Goal: Task Accomplishment & Management: Complete application form

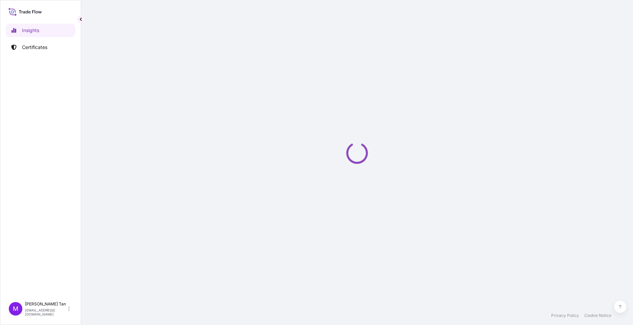
select select "2025"
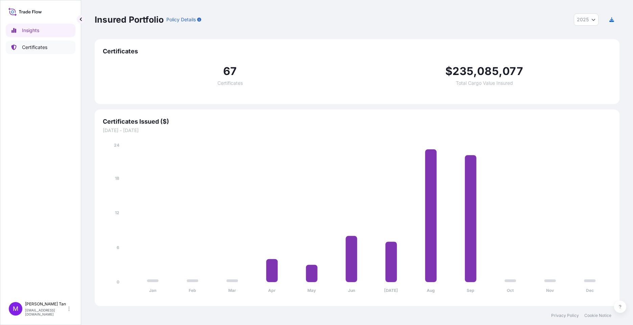
click at [37, 47] on p "Certificates" at bounding box center [34, 47] width 25 height 7
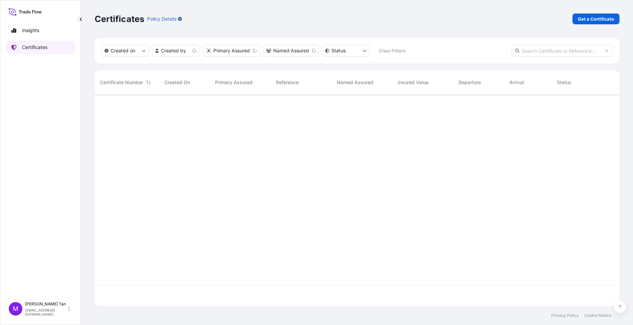
scroll to position [210, 520]
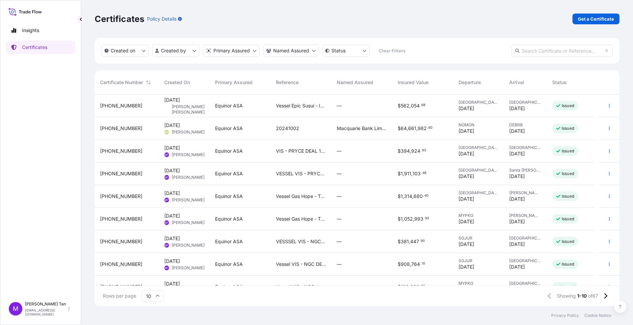
click at [118, 104] on span "[PHONE_NUMBER]" at bounding box center [121, 105] width 42 height 7
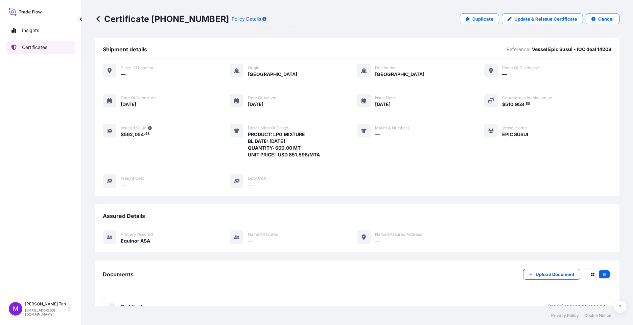
click at [29, 45] on p "Certificates" at bounding box center [34, 47] width 25 height 7
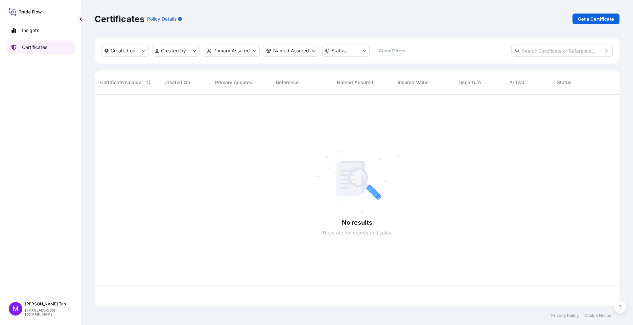
scroll to position [210, 520]
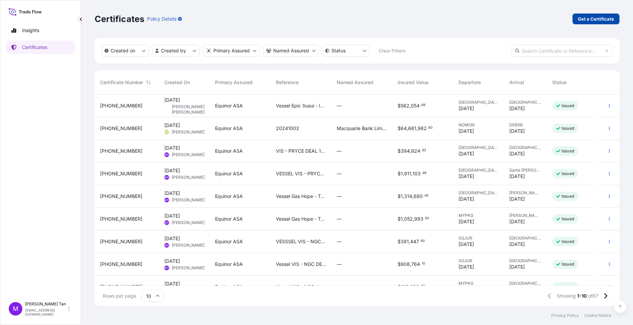
click at [600, 17] on p "Get a Certificate" at bounding box center [596, 19] width 36 height 7
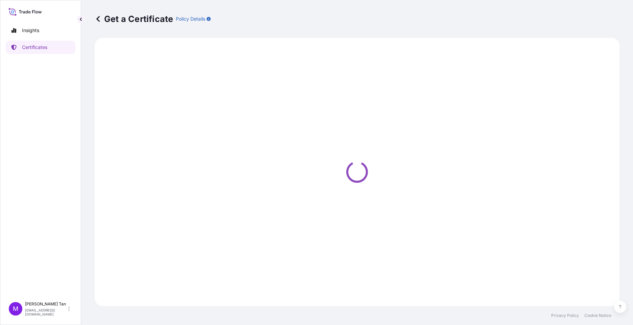
select select "Sea"
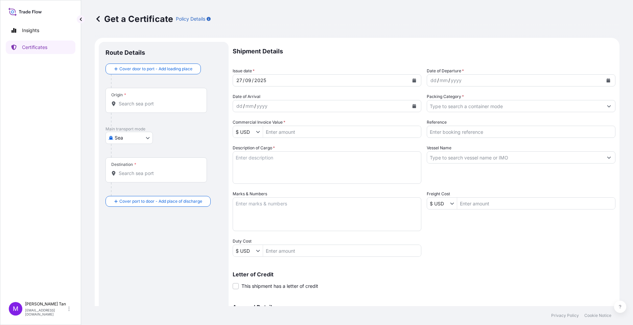
drag, startPoint x: 455, startPoint y: 82, endPoint x: 459, endPoint y: 81, distance: 4.4
click at [456, 82] on div "yyyy" at bounding box center [456, 80] width 12 height 8
click at [606, 81] on icon "Calendar" at bounding box center [608, 80] width 4 height 4
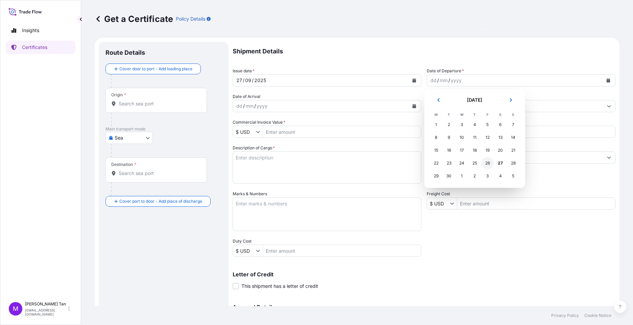
click at [489, 164] on div "26" at bounding box center [487, 163] width 12 height 12
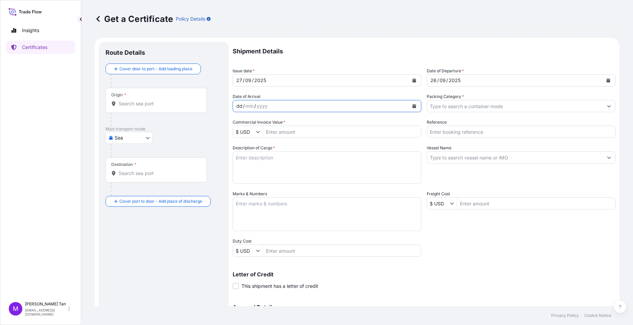
click at [268, 109] on div "dd / mm / yyyy" at bounding box center [321, 106] width 176 height 12
click at [412, 106] on icon "Calendar" at bounding box center [414, 106] width 4 height 4
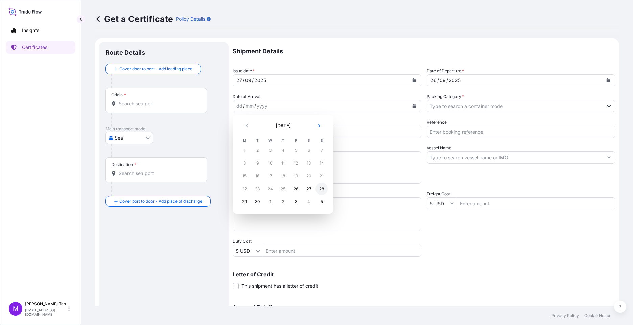
click at [320, 191] on div "28" at bounding box center [321, 189] width 12 height 12
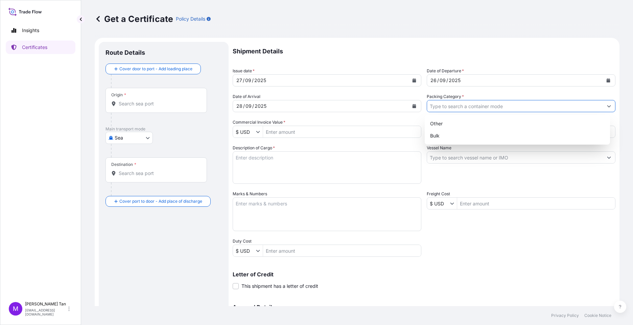
click at [494, 105] on input "Packing Category *" at bounding box center [515, 106] width 176 height 12
click at [434, 136] on div "Bulk" at bounding box center [517, 136] width 180 height 12
type input "Bulk"
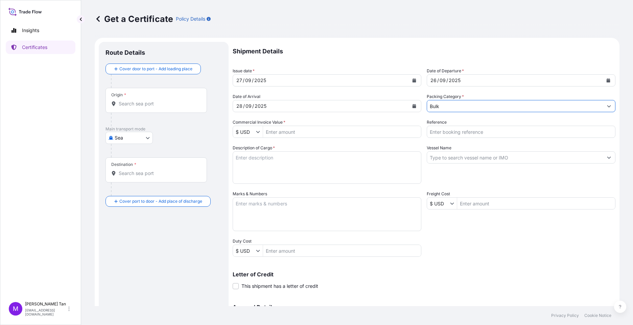
click at [293, 132] on input "Commercial Invoice Value *" at bounding box center [342, 132] width 158 height 12
drag, startPoint x: 292, startPoint y: 133, endPoint x: 295, endPoint y: 132, distance: 3.7
click at [292, 133] on input "Commercial Invoice Value *" at bounding box center [342, 132] width 158 height 12
type input "955,587.2"
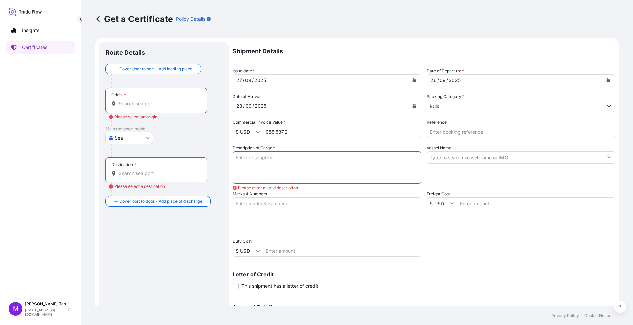
drag, startPoint x: 451, startPoint y: 132, endPoint x: 456, endPoint y: 132, distance: 5.4
click at [452, 132] on input "Reference" at bounding box center [521, 132] width 189 height 12
click at [473, 132] on input "Vessel Gas Hope - Tela deal 14294" at bounding box center [521, 132] width 189 height 12
drag, startPoint x: 497, startPoint y: 133, endPoint x: 502, endPoint y: 131, distance: 5.2
click at [497, 133] on input "Vessel Gas Hope - SPC deal 14294" at bounding box center [521, 132] width 189 height 12
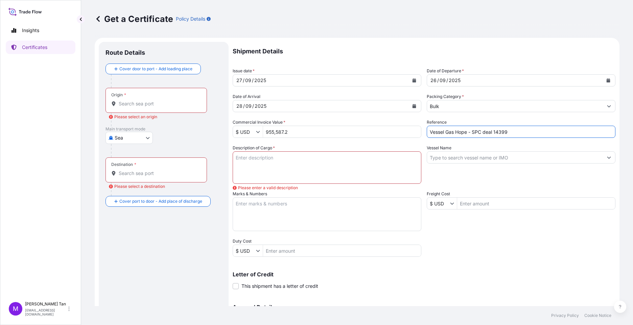
type input "Vessel Gas Hope - SPC deal 14399"
click at [483, 157] on input "Vessel Name" at bounding box center [515, 157] width 176 height 12
type input "g"
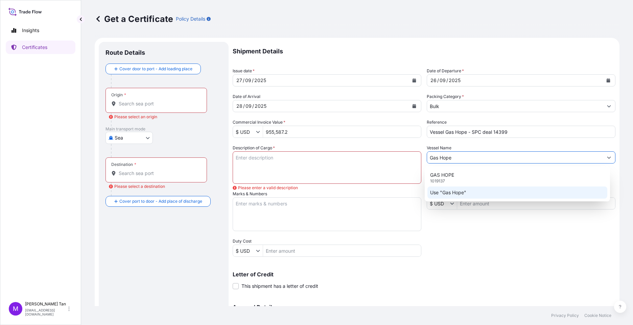
click at [458, 194] on p "Use "Gas Hope"" at bounding box center [448, 192] width 36 height 7
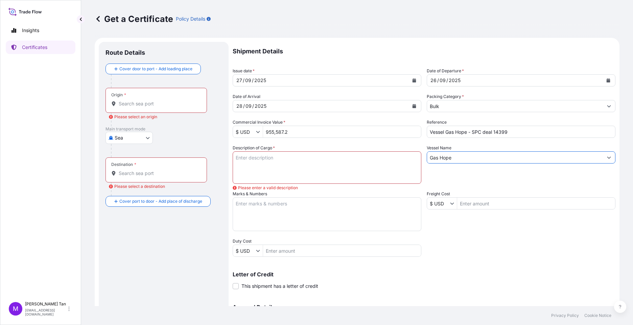
type input "Gas Hope"
drag, startPoint x: 241, startPoint y: 155, endPoint x: 249, endPoint y: 154, distance: 7.8
click at [242, 155] on textarea "Description of Cargo *" at bounding box center [327, 167] width 189 height 32
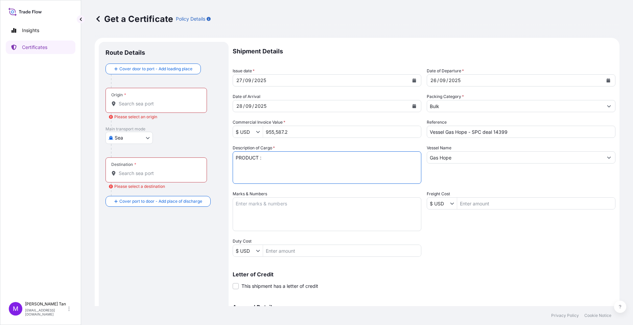
click at [273, 156] on textarea "PRODUCT :" at bounding box center [327, 167] width 189 height 32
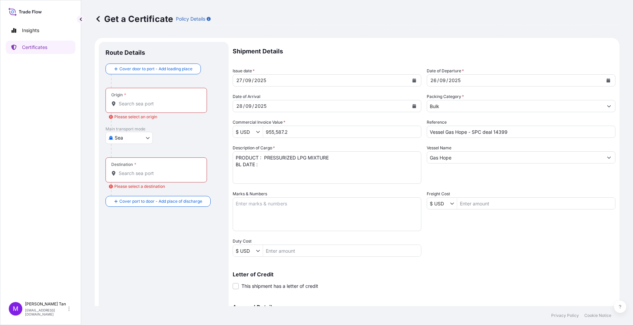
drag, startPoint x: 266, startPoint y: 167, endPoint x: 272, endPoint y: 165, distance: 6.4
click at [267, 166] on textarea "PRODUCT : PRESSURIZED LPG MIXTURE BL DATE :" at bounding box center [327, 167] width 189 height 32
click at [281, 172] on textarea "PRODUCT : PRESSURIZED LPG MIXTURE BL DATE : 26.9.2025 QUANTITY : 1521" at bounding box center [327, 167] width 189 height 32
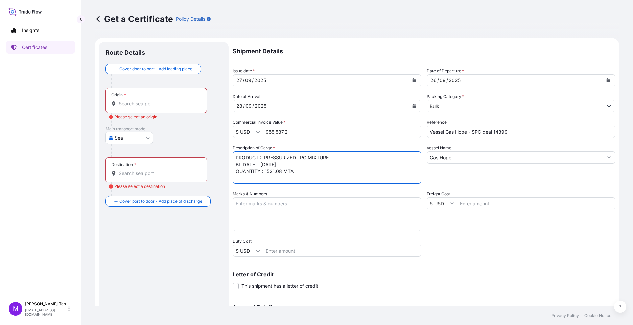
type textarea "PRODUCT : PRESSURIZED LPG MIXTURE BL DATE : 26.9.2025 QUANTITY : 1521.08 MTA"
click at [308, 169] on textarea "PRODUCT : PRESSURIZED LPG MIXTURE BL DATE : 26.9.2025 QUANTITY : 1521.08 MTA" at bounding box center [327, 167] width 189 height 32
drag, startPoint x: 293, startPoint y: 132, endPoint x: 263, endPoint y: 122, distance: 31.1
click at [259, 130] on div "$ USD 955,587.2" at bounding box center [327, 132] width 189 height 12
type input "951,889.45"
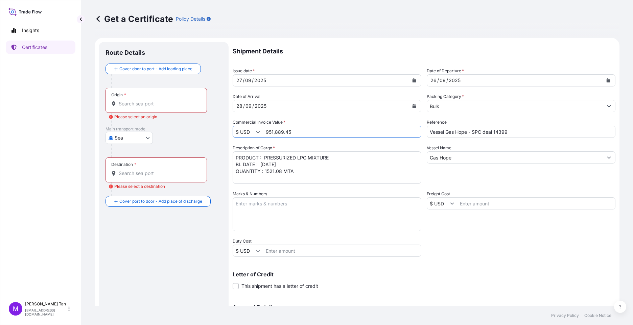
click at [330, 216] on textarea "Marks & Numbers" at bounding box center [327, 214] width 189 height 34
click at [303, 171] on textarea "PRODUCT : PRESSURIZED LPG MIXTURE BL DATE : 26.9.2025 QUANTITY : 1521.08 MTA" at bounding box center [327, 167] width 189 height 32
drag, startPoint x: 290, startPoint y: 170, endPoint x: 301, endPoint y: 168, distance: 11.1
click at [291, 170] on textarea "PRODUCT : PRESSURIZED LPG MIXTURE BL DATE : 26.9.2025 QUANTITY : 1521.08 MTA UN…" at bounding box center [327, 167] width 189 height 32
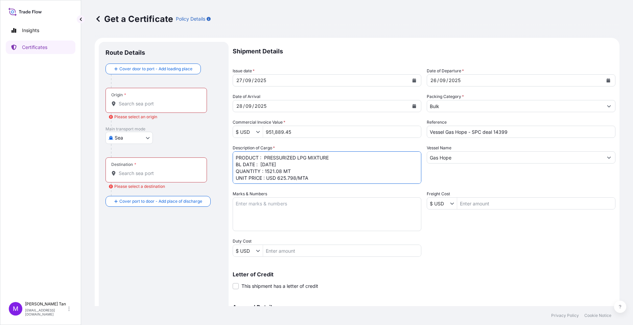
click at [281, 171] on textarea "PRODUCT : PRESSURIZED LPG MIXTURE BL DATE : 26.9.2025 QUANTITY : 1521.08 MT UNI…" at bounding box center [327, 167] width 189 height 32
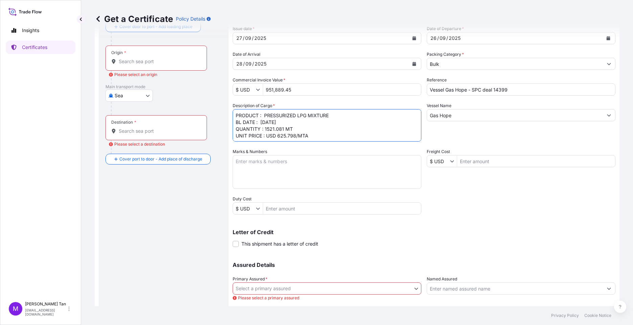
scroll to position [54, 0]
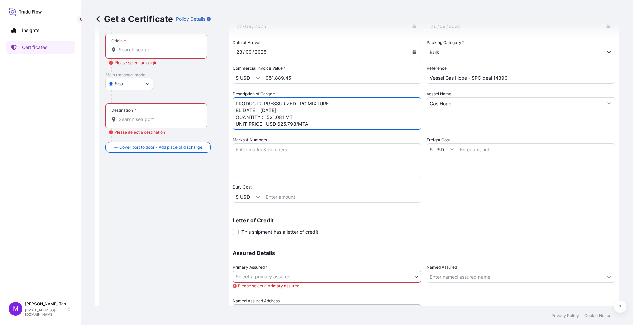
type textarea "PRODUCT : PRESSURIZED LPG MIXTURE BL DATE : 26.9.2025 QUANTITY : 1521.081 MT UN…"
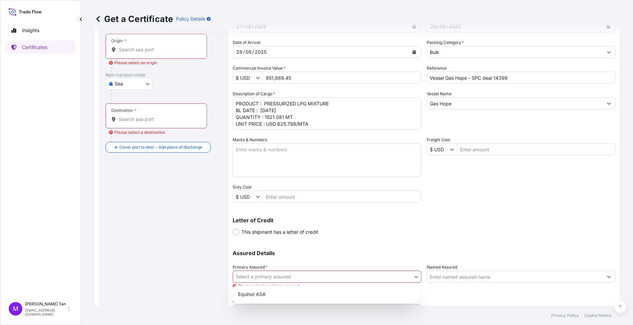
click at [413, 276] on body "Insights Certificates M Maria Tan mariat@equinor.com Get a Certificate Policy D…" at bounding box center [316, 162] width 633 height 325
click at [257, 296] on div "Equinor ASA" at bounding box center [325, 294] width 181 height 12
select select "31491"
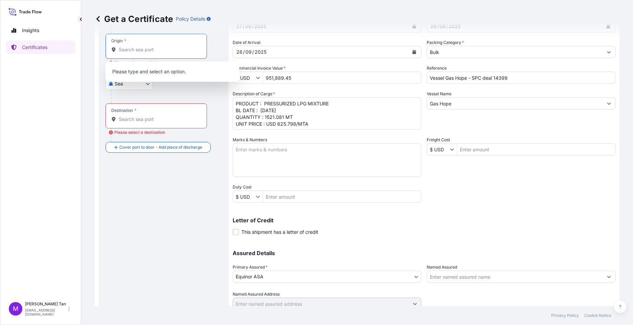
click at [129, 47] on input "Origin * Please select an origin" at bounding box center [159, 49] width 80 height 7
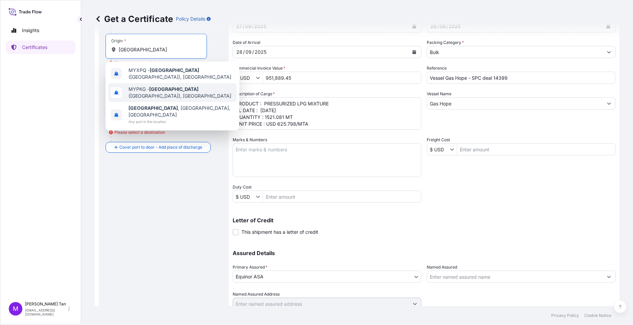
click at [151, 90] on span "MYPKG - Port Klang (Pelabuhan Klang), Malaysia" at bounding box center [180, 93] width 105 height 14
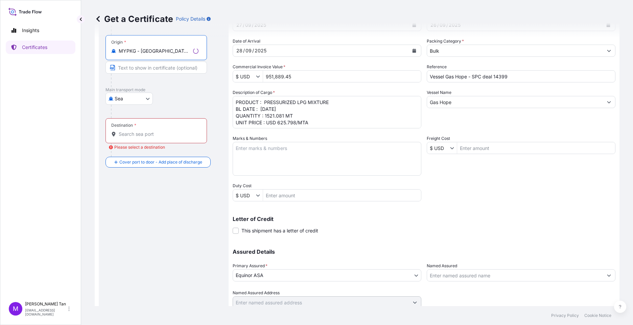
click at [138, 69] on input "Text to appear on certificate" at bounding box center [155, 68] width 101 height 12
click at [139, 50] on input "MYPKG - Port Klang (Pelabuhan Klang), Malaysia" at bounding box center [159, 51] width 80 height 7
drag, startPoint x: 201, startPoint y: 52, endPoint x: 115, endPoint y: 50, distance: 86.9
click at [115, 50] on div "Origin * MYPKG - Port Klang (Pelabuhan Klang), Malaysia" at bounding box center [155, 47] width 101 height 25
drag, startPoint x: 115, startPoint y: 50, endPoint x: 163, endPoint y: 47, distance: 48.4
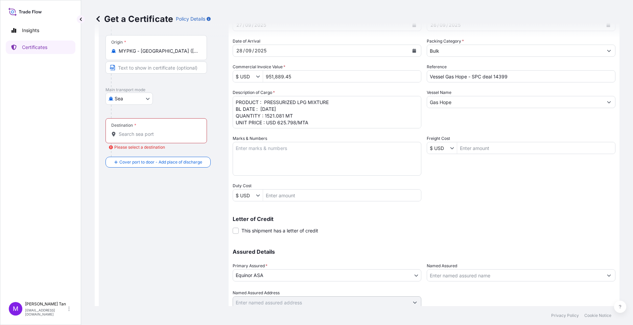
click at [146, 50] on input "MYPKG - Port Klang (Pelabuhan Klang), Malaysia" at bounding box center [159, 51] width 80 height 7
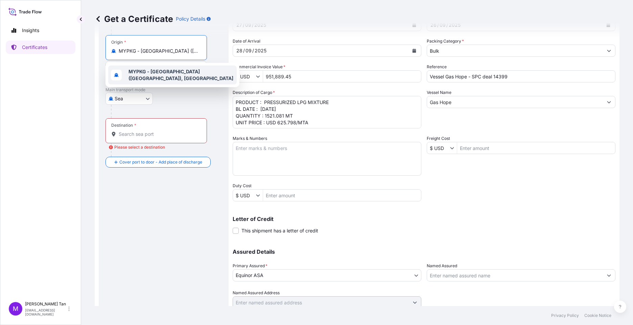
click at [174, 73] on b "MYPKG - Port Klang (Pelabuhan Klang), Malaysia" at bounding box center [180, 75] width 105 height 13
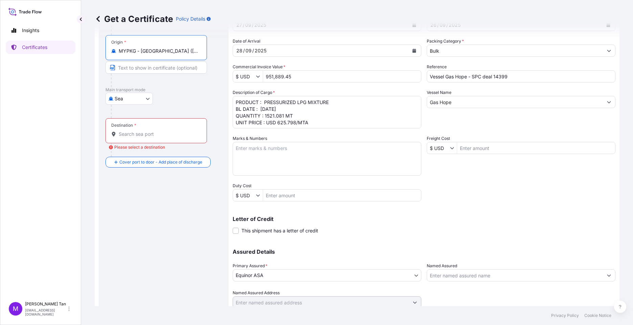
click at [202, 51] on div "Origin * MYPKG - Port Klang (Pelabuhan Klang), Malaysia" at bounding box center [155, 47] width 101 height 25
click at [198, 51] on input "MYPKG - Port Klang (Pelabuhan Klang), Malaysia" at bounding box center [159, 51] width 80 height 7
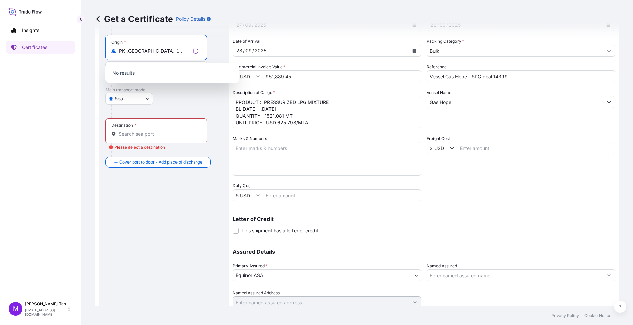
scroll to position [0, 0]
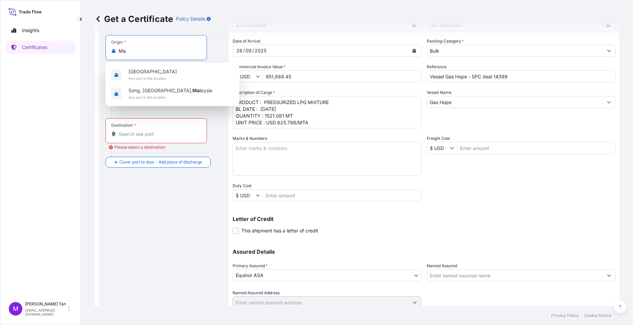
type input "M"
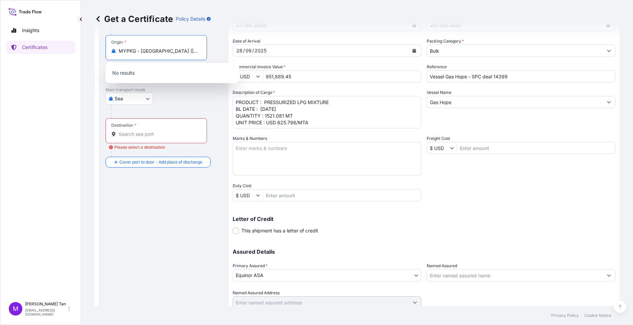
click at [169, 90] on p "Main transport mode" at bounding box center [163, 89] width 116 height 5
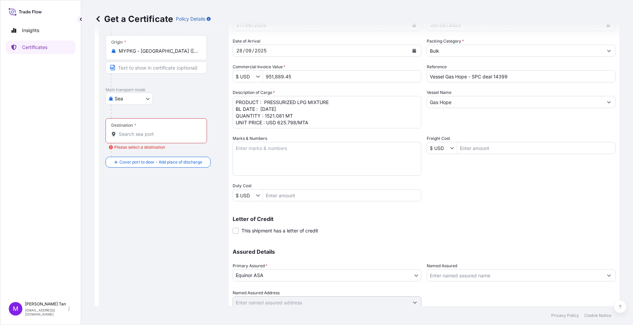
drag, startPoint x: 118, startPoint y: 49, endPoint x: 209, endPoint y: 51, distance: 91.0
click at [209, 51] on div "Origin * MYPKG - Port Klang (Pelabuhan Klang), Malaysia" at bounding box center [163, 61] width 116 height 52
drag, startPoint x: 209, startPoint y: 51, endPoint x: 196, endPoint y: 49, distance: 13.7
click at [195, 49] on input "MYPKG - Port Klang (Pelabuhan Klang), Malaysia" at bounding box center [159, 51] width 80 height 7
drag, startPoint x: 200, startPoint y: 50, endPoint x: 56, endPoint y: 59, distance: 145.0
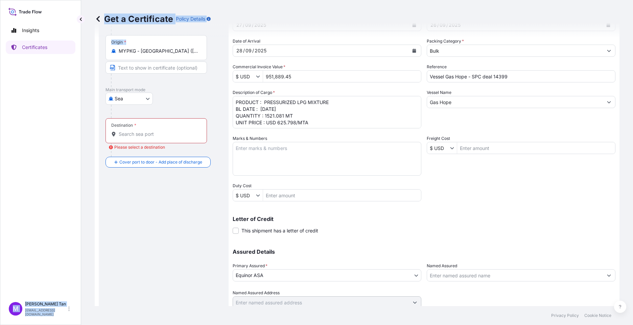
click at [56, 59] on div "Insights Certificates M Maria Tan mariat@equinor.com Get a Certificate Policy D…" at bounding box center [316, 162] width 633 height 325
click at [201, 45] on div "Origin * MYPKG - Port Klang (Pelabuhan Klang), Malaysia" at bounding box center [155, 47] width 101 height 25
click at [198, 48] on input "MYPKG - Port Klang (Pelabuhan Klang), Malaysia" at bounding box center [159, 51] width 80 height 7
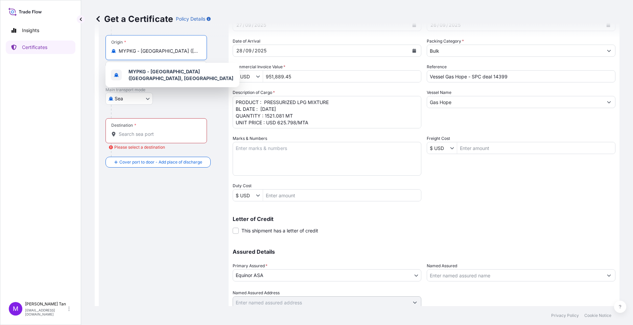
click at [202, 50] on div "Origin * MYPKG - Port Klang (Pelabuhan Klang), Malaysia" at bounding box center [155, 47] width 101 height 25
click at [198, 50] on input "MYPKG - Port Klang (Pelabuhan Klang), Malaysia" at bounding box center [159, 51] width 80 height 7
type input "M"
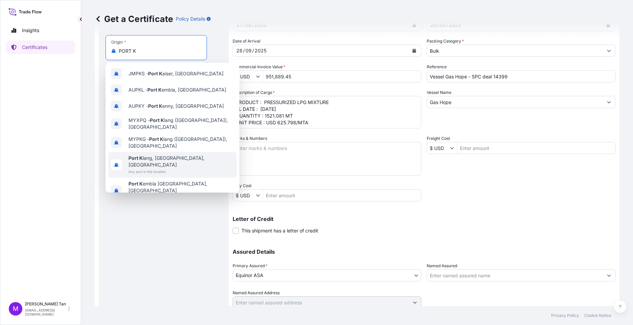
click at [168, 158] on span "Port K lang, Selangor, Malaysia" at bounding box center [180, 162] width 105 height 14
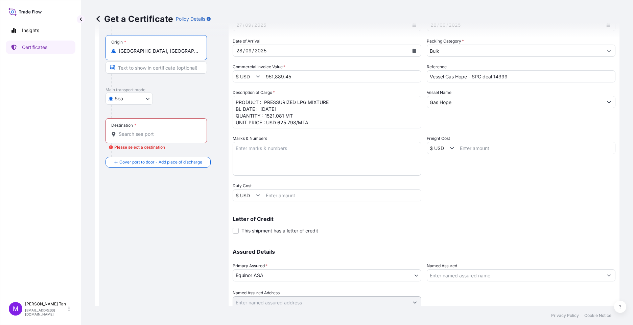
type input "Port Klang, Selangor, Malaysia"
click at [171, 66] on input "Text to appear on certificate" at bounding box center [155, 68] width 101 height 12
click at [102, 87] on div "Route Details Reset Route Details Cover door to port - Add loading place Place …" at bounding box center [164, 156] width 130 height 341
drag, startPoint x: 125, startPoint y: 68, endPoint x: 129, endPoint y: 68, distance: 4.1
click at [125, 68] on input "Text to appear on certificate" at bounding box center [155, 68] width 101 height 12
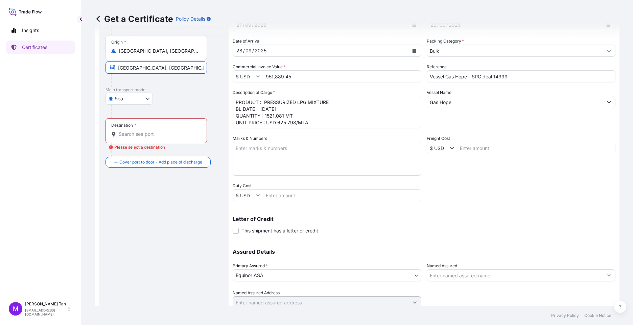
type input "PORT Klang, Malaysia"
click at [153, 117] on div at bounding box center [166, 112] width 111 height 14
click at [141, 129] on div "Destination *" at bounding box center [155, 130] width 101 height 25
click at [141, 131] on input "Destination * Please select a destination" at bounding box center [159, 134] width 80 height 7
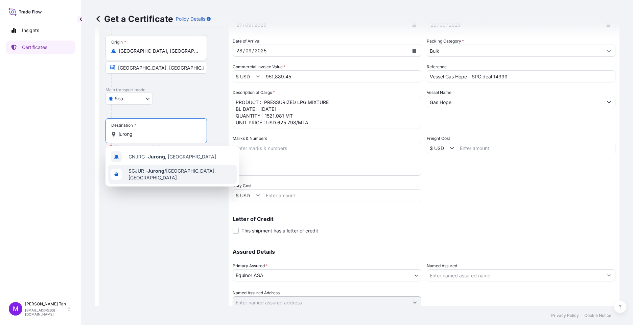
click at [179, 176] on span "SGJUR - Jurong /Singapore, Singapore" at bounding box center [180, 175] width 105 height 14
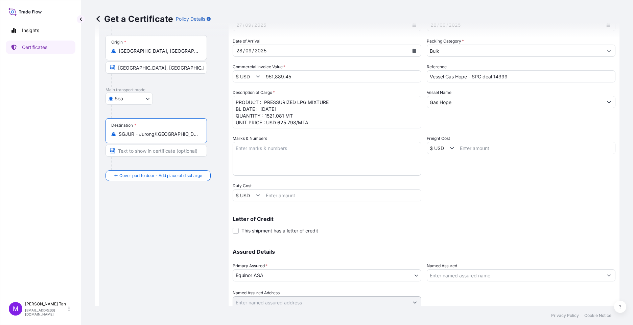
type input "SGJUR - Jurong/Singapore, Singapore"
click at [136, 153] on input "Text to appear on certificate" at bounding box center [155, 151] width 101 height 12
type input "Jurong"
drag, startPoint x: 140, startPoint y: 152, endPoint x: 99, endPoint y: 150, distance: 40.6
click at [99, 150] on div "Route Details Reset Route Details Cover door to port - Add loading place Place …" at bounding box center [164, 156] width 130 height 341
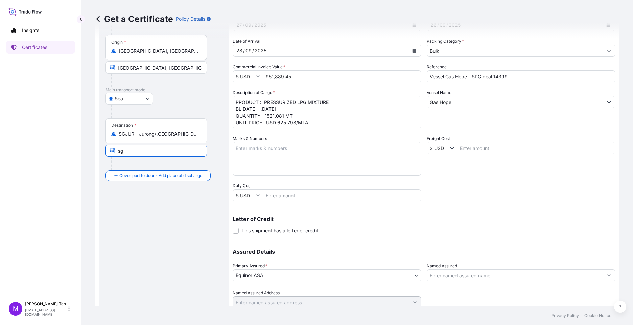
type input "s"
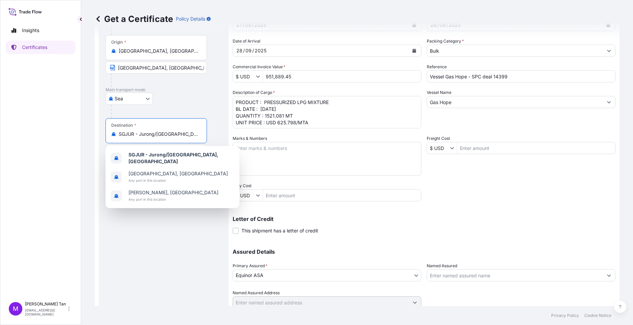
scroll to position [0, 6]
drag, startPoint x: 139, startPoint y: 134, endPoint x: 211, endPoint y: 139, distance: 72.2
click at [211, 139] on div "Destination * SGJUR - Jurong/Singapore, Singapore" at bounding box center [163, 144] width 116 height 52
drag, startPoint x: 145, startPoint y: 227, endPoint x: 144, endPoint y: 198, distance: 29.5
click at [146, 227] on div "Route Details Reset Route Details Cover door to port - Add loading place Place …" at bounding box center [163, 157] width 116 height 328
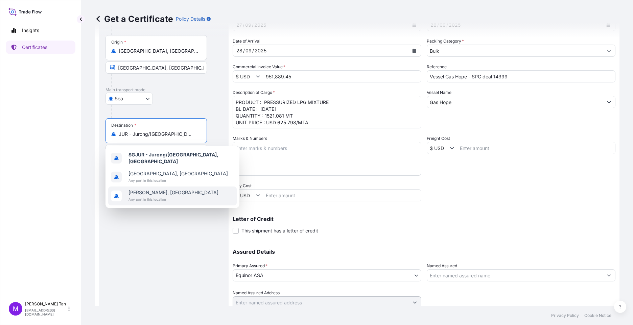
scroll to position [0, 0]
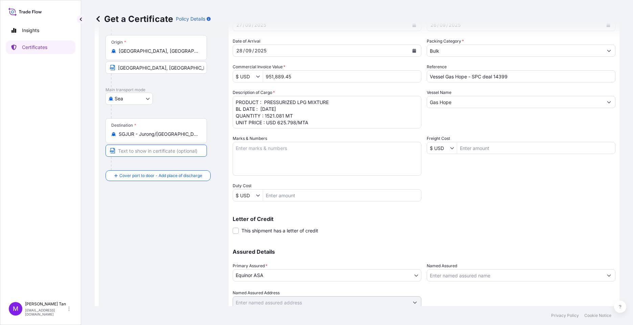
click at [129, 150] on input "Text to appear on certificate" at bounding box center [155, 151] width 101 height 12
paste input "Jurong/Singapore, Singapore"
type input "Jurong/Singapore, Singapore"
click at [155, 230] on div "Route Details Reset Route Details Cover door to port - Add loading place Place …" at bounding box center [163, 157] width 116 height 328
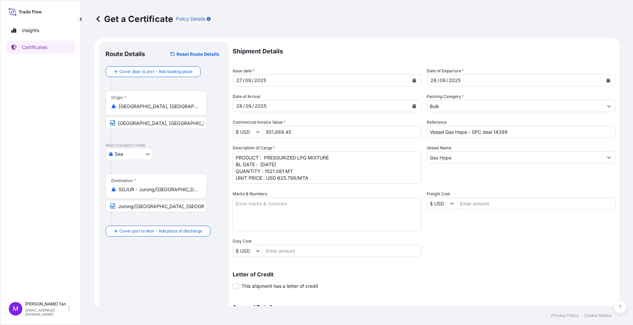
scroll to position [81, 0]
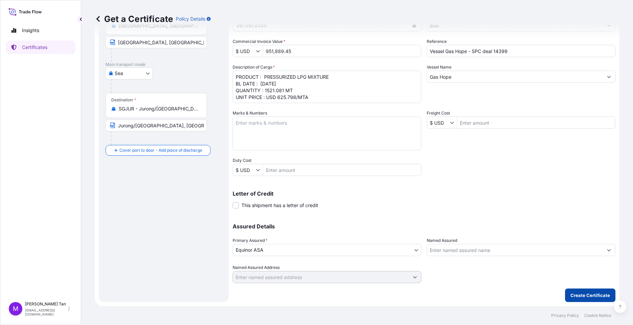
click at [597, 294] on p "Create Certificate" at bounding box center [590, 295] width 40 height 7
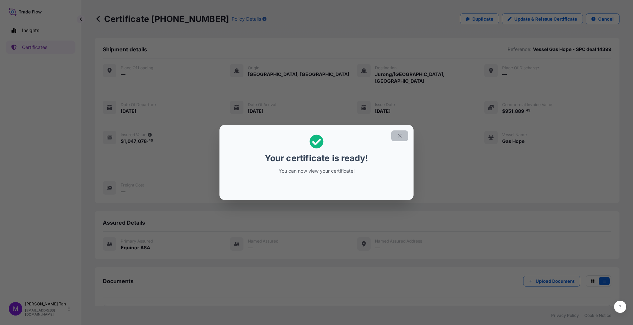
click at [401, 135] on icon "button" at bounding box center [399, 136] width 6 height 6
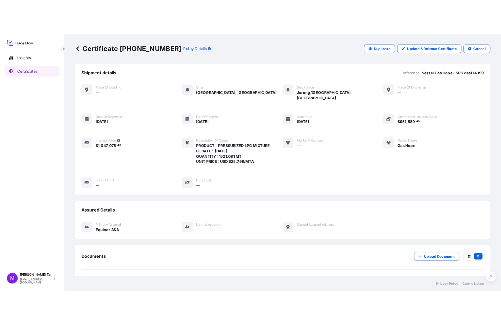
scroll to position [18, 0]
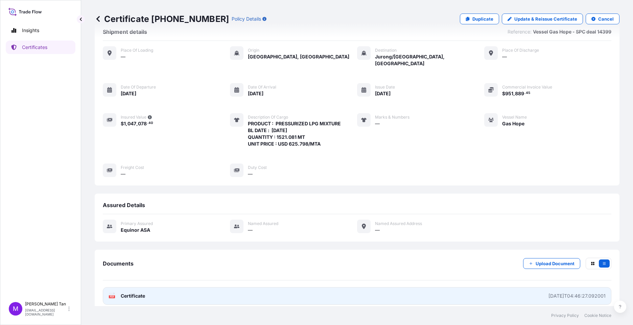
click at [131, 293] on span "Certificate" at bounding box center [133, 296] width 24 height 7
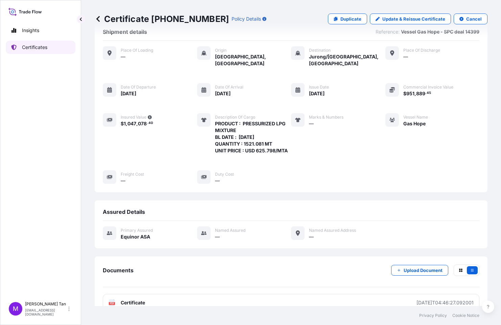
click at [36, 47] on p "Certificates" at bounding box center [34, 47] width 25 height 7
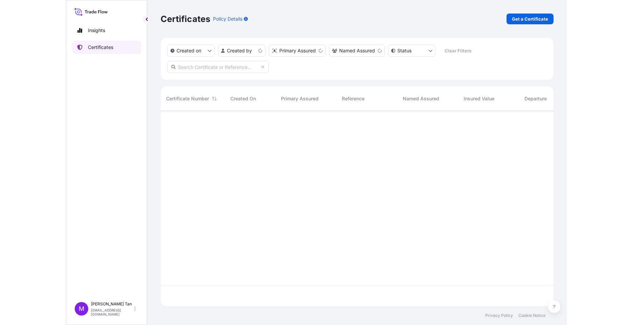
scroll to position [194, 388]
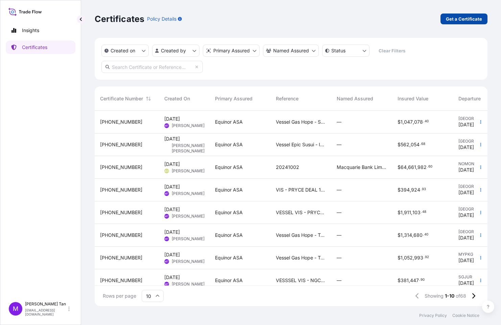
click at [474, 19] on p "Get a Certificate" at bounding box center [464, 19] width 36 height 7
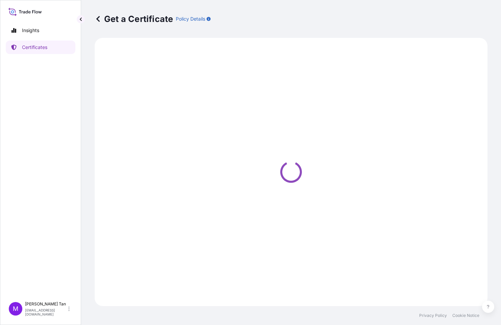
select select "Sea"
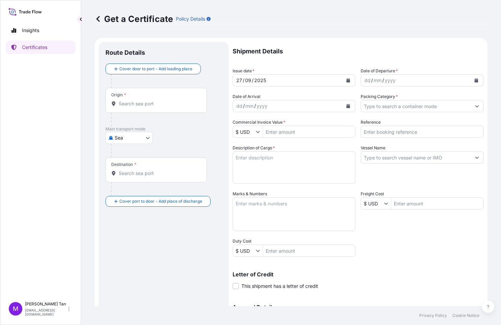
click at [364, 79] on div "dd" at bounding box center [367, 80] width 7 height 8
click at [473, 79] on button "Calendar" at bounding box center [476, 80] width 11 height 11
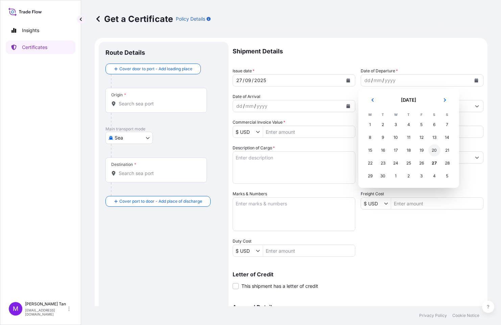
click at [435, 151] on div "20" at bounding box center [434, 150] width 12 height 12
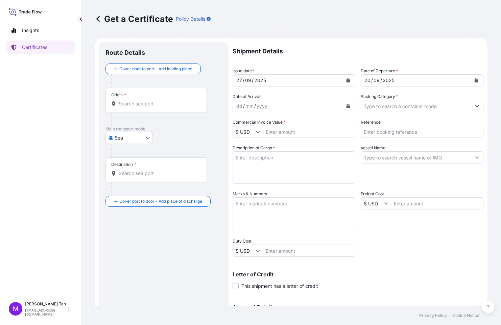
click at [346, 104] on icon "Calendar" at bounding box center [348, 106] width 4 height 4
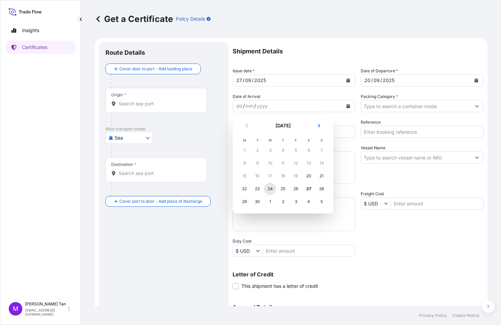
click at [270, 189] on div "24" at bounding box center [270, 189] width 12 height 12
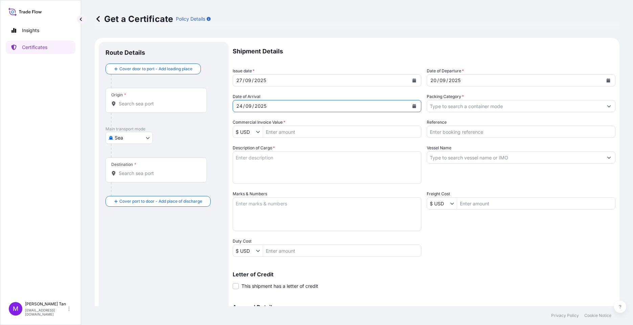
click at [323, 132] on input "Commercial Invoice Value *" at bounding box center [342, 132] width 158 height 12
type input "2,075,046.39"
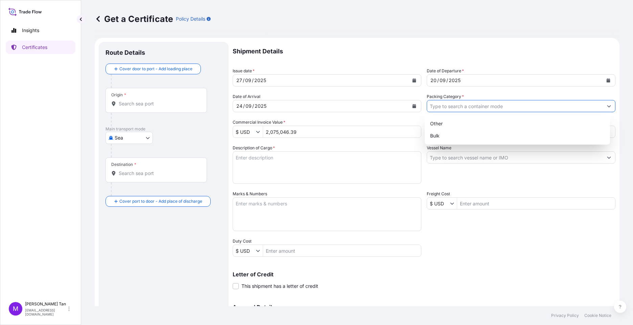
click at [515, 104] on input "Packing Category *" at bounding box center [515, 106] width 176 height 12
click at [442, 138] on div "Bulk" at bounding box center [517, 136] width 180 height 12
type input "Bulk"
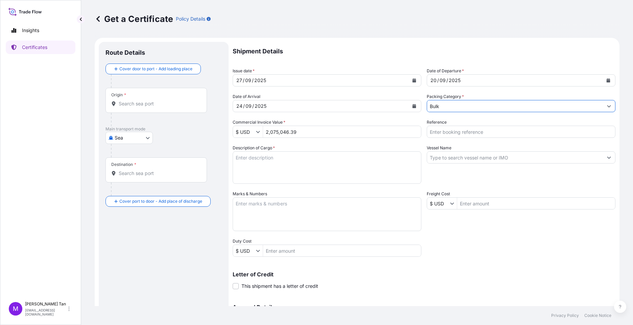
click at [439, 132] on input "Reference" at bounding box center [521, 132] width 189 height 12
click at [456, 131] on input "Vessel Gas Hope - Tela deal 14294" at bounding box center [521, 132] width 189 height 12
drag, startPoint x: 499, startPoint y: 133, endPoint x: 515, endPoint y: 132, distance: 16.6
click at [515, 132] on input "Vessel Gas Fortune - Tela deal 14294" at bounding box center [521, 132] width 189 height 12
type input "Vessel Gas Fortune - Tela deal 15378 + 15379"
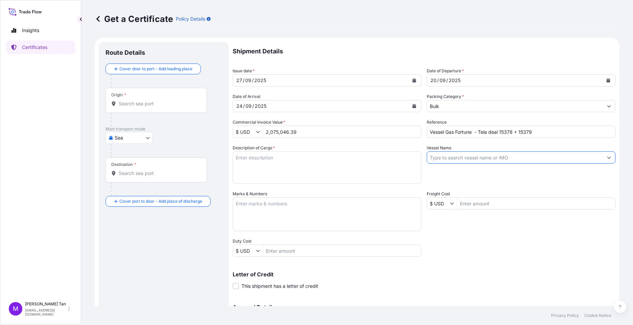
click at [483, 158] on input "Vessel Name" at bounding box center [515, 157] width 176 height 12
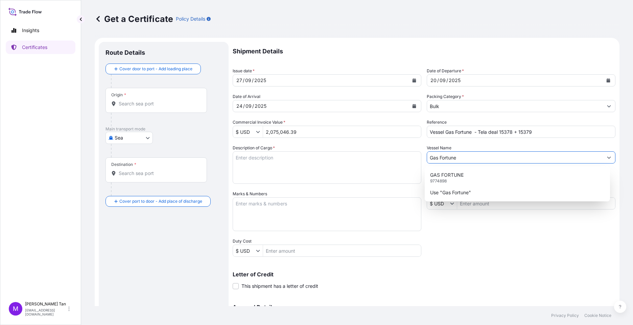
type input "Gas Fortune"
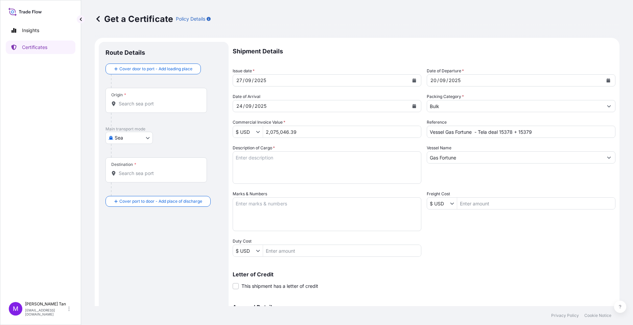
drag, startPoint x: 135, startPoint y: 97, endPoint x: 138, endPoint y: 94, distance: 5.0
click at [135, 97] on div "Origin *" at bounding box center [155, 100] width 101 height 25
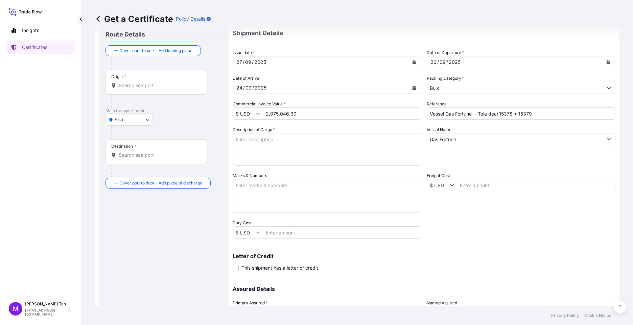
scroll to position [18, 0]
drag, startPoint x: 155, startPoint y: 83, endPoint x: 122, endPoint y: 83, distance: 33.5
click at [122, 83] on input "Origin *" at bounding box center [159, 85] width 80 height 7
click at [118, 87] on div at bounding box center [156, 85] width 90 height 7
click at [119, 87] on input "Origin * Please select an origin" at bounding box center [159, 85] width 80 height 7
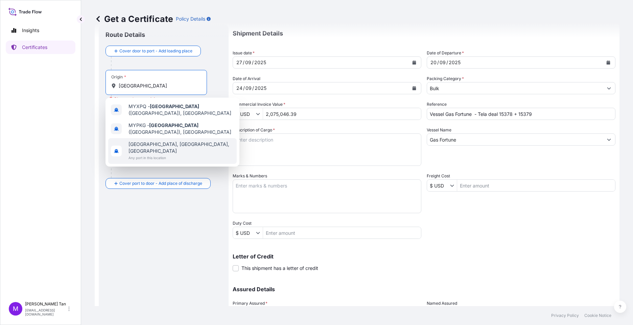
click at [146, 141] on span "Port Klang, Selangor, Malaysia" at bounding box center [180, 148] width 105 height 14
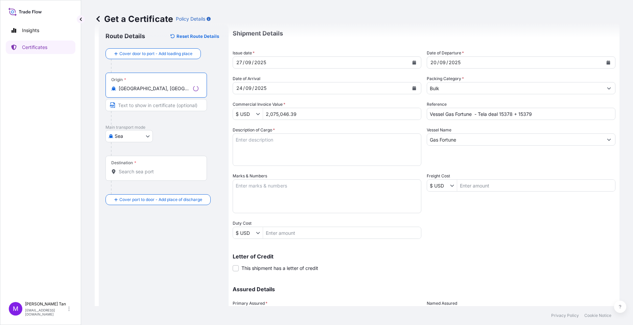
type input "Port Klang, Selangor, Malaysia"
click at [130, 105] on input "Text to appear on certificate" at bounding box center [155, 105] width 101 height 12
type input "P"
type input "GES Klang Terminal, Port Klang, Malaysia"
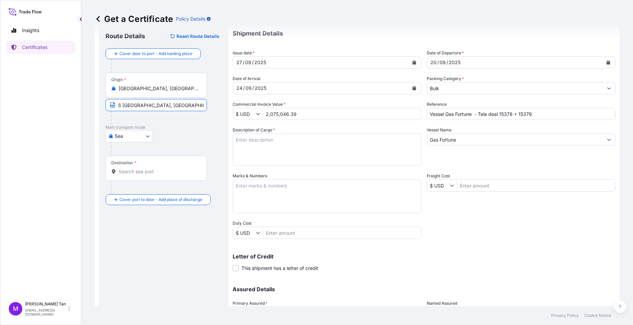
scroll to position [0, 0]
drag, startPoint x: 142, startPoint y: 166, endPoint x: 147, endPoint y: 166, distance: 5.1
click at [142, 166] on div "Destination *" at bounding box center [155, 168] width 101 height 25
click at [142, 168] on input "Destination *" at bounding box center [159, 171] width 80 height 7
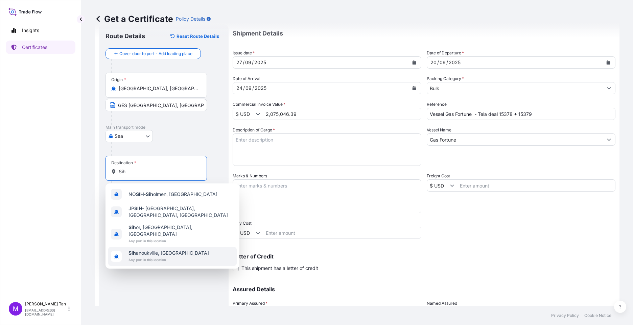
click at [164, 250] on span "Sih anoukville, Cambodia" at bounding box center [168, 253] width 80 height 7
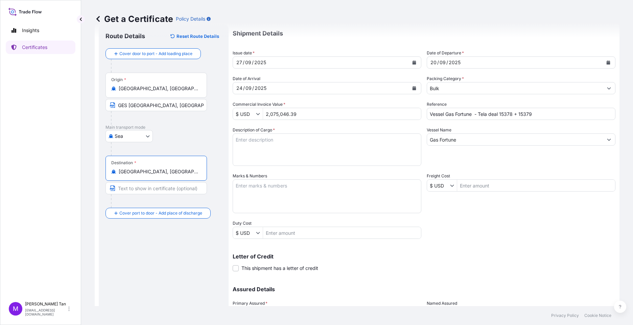
drag, startPoint x: 177, startPoint y: 172, endPoint x: 118, endPoint y: 171, distance: 59.2
click at [118, 171] on div "Sihanoukville, Cambodia" at bounding box center [156, 171] width 90 height 7
type input "Sihanoukville, Cambodia"
click at [143, 188] on input "Text to appear on certificate" at bounding box center [155, 188] width 101 height 12
paste input "Sihanoukville, Cambodia"
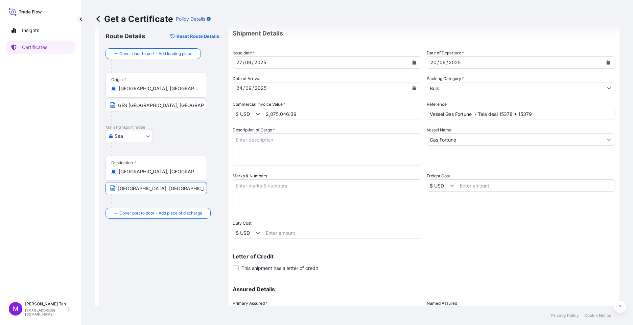
type input "Sihanoukville, Cambodia"
click at [137, 264] on div "Route Details Reset Route Details Cover door to port - Add loading place Place …" at bounding box center [163, 195] width 116 height 328
click at [244, 141] on textarea "Description of Cargo *" at bounding box center [327, 150] width 189 height 32
drag, startPoint x: 258, startPoint y: 147, endPoint x: 285, endPoint y: 146, distance: 26.4
click at [285, 146] on textarea "PRODUCT : PRESSURIZED LPG MIXTURE BL DATE : 15.9.2025 + 20.9.2025 QUANTITY : 35" at bounding box center [327, 150] width 189 height 32
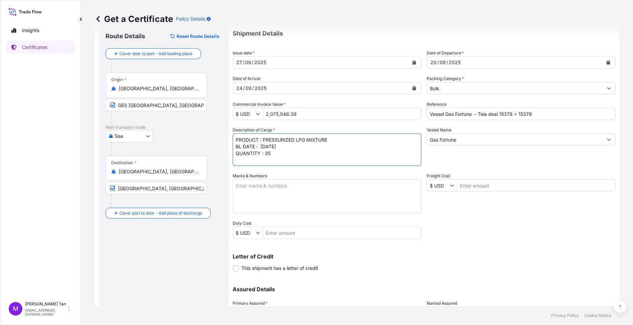
click at [271, 154] on textarea "PRODUCT : PRESSURIZED LPG MIXTURE BL DATE : 20.9.2025 QUANTITY : 35" at bounding box center [327, 150] width 189 height 32
type textarea "PRODUCT : PRESSURIZED LPG MIXTURE BL DATE : 20.9.2025 QUANTITY : 3502.188 MT UN…"
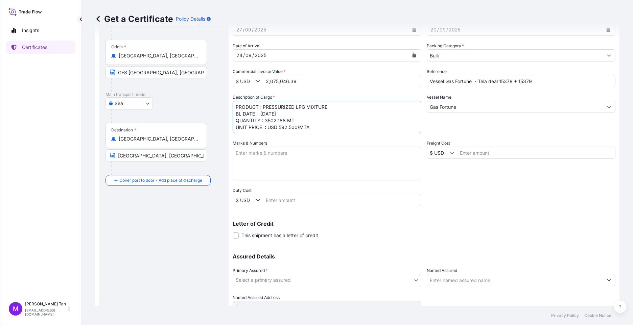
scroll to position [81, 0]
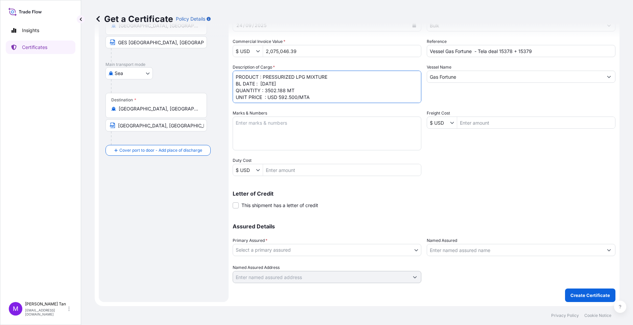
drag, startPoint x: 239, startPoint y: 205, endPoint x: 255, endPoint y: 210, distance: 16.5
click at [237, 205] on label "This shipment has a letter of credit" at bounding box center [276, 205] width 86 height 7
click at [413, 250] on body "Insights Certificates M Maria Tan mariat@equinor.com Get a Certificate Policy D…" at bounding box center [316, 162] width 633 height 325
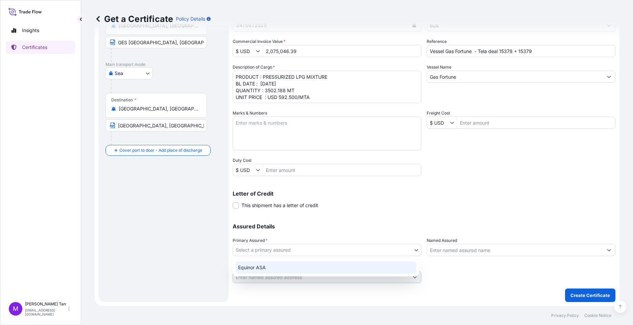
click at [270, 267] on div "Equinor ASA" at bounding box center [325, 268] width 181 height 12
select select "31491"
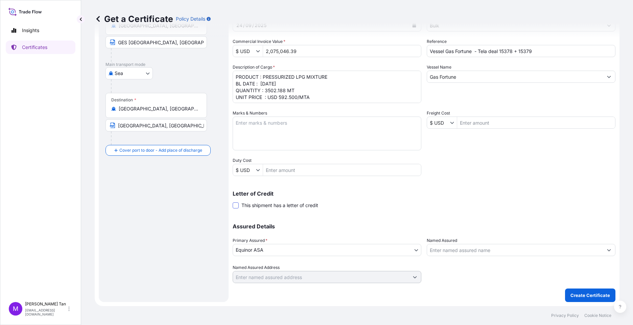
click at [235, 208] on span at bounding box center [236, 205] width 6 height 6
click at [233, 202] on input "This shipment has a letter of credit" at bounding box center [233, 202] width 0 height 0
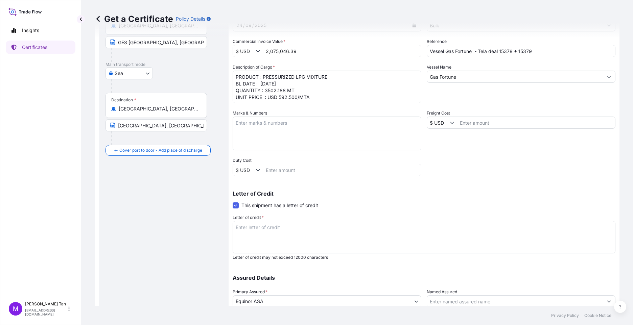
click at [294, 226] on textarea "Letter of credit *" at bounding box center [424, 237] width 383 height 32
paste textarea "171102500225"
drag, startPoint x: 234, startPoint y: 225, endPoint x: 244, endPoint y: 225, distance: 9.5
click at [234, 225] on textarea "171102500225" at bounding box center [424, 237] width 383 height 32
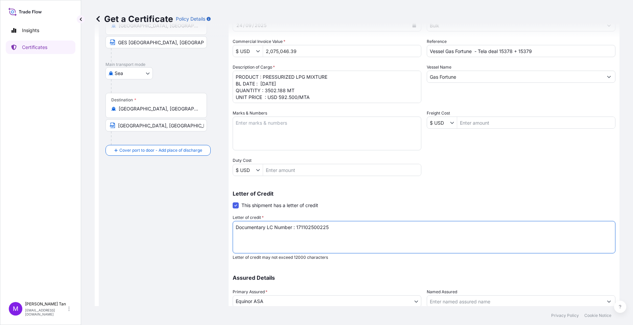
drag, startPoint x: 336, startPoint y: 229, endPoint x: 336, endPoint y: 222, distance: 6.4
click at [336, 229] on textarea "Documentary LC Number : 171102500225" at bounding box center [424, 237] width 383 height 32
type textarea "Documentary LC Number : 171102500225 Issued date : 17.9.2025"
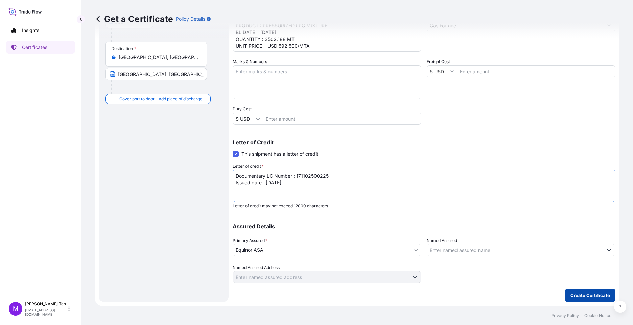
click at [586, 296] on p "Create Certificate" at bounding box center [590, 295] width 40 height 7
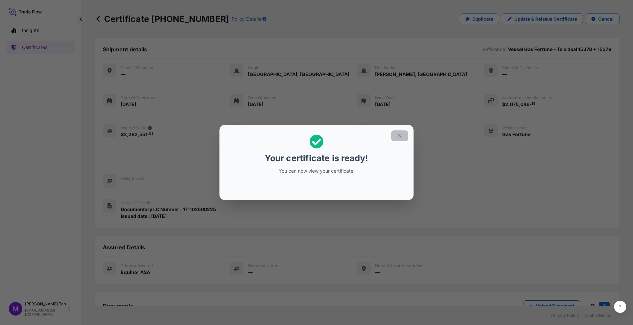
click at [395, 137] on button "button" at bounding box center [399, 135] width 17 height 11
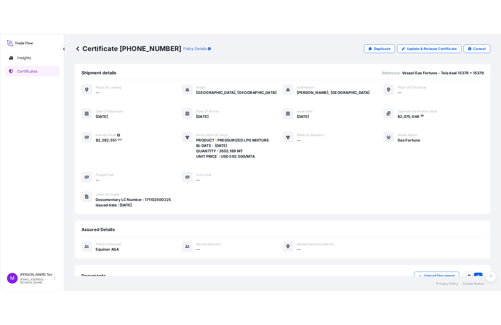
scroll to position [49, 0]
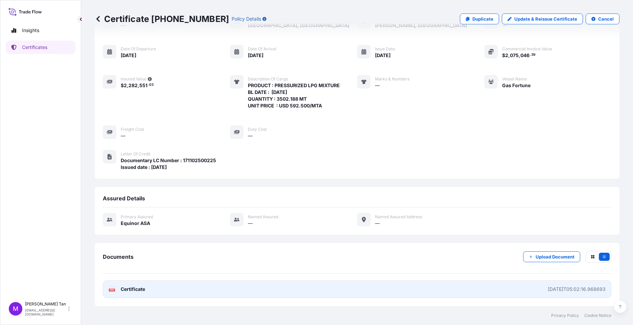
click at [136, 289] on span "Certificate" at bounding box center [133, 289] width 24 height 7
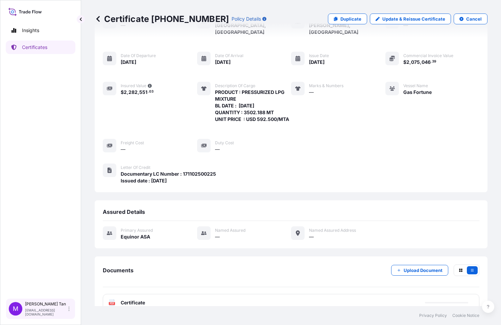
click at [37, 307] on p "Maria Tan" at bounding box center [46, 304] width 42 height 5
